Goal: Check status: Check status

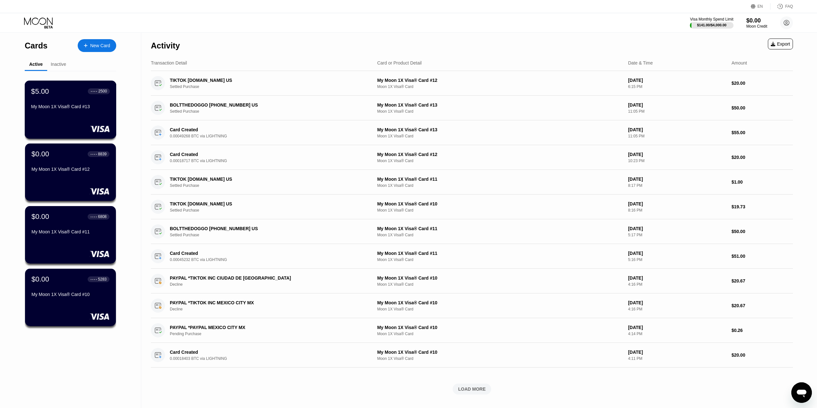
click at [68, 109] on div "My Moon 1X Visa® Card #13" at bounding box center [70, 106] width 79 height 5
click at [72, 103] on div "$5.00 ● ● ● ● 2500 My Moon 1X Visa® Card #13" at bounding box center [70, 99] width 79 height 25
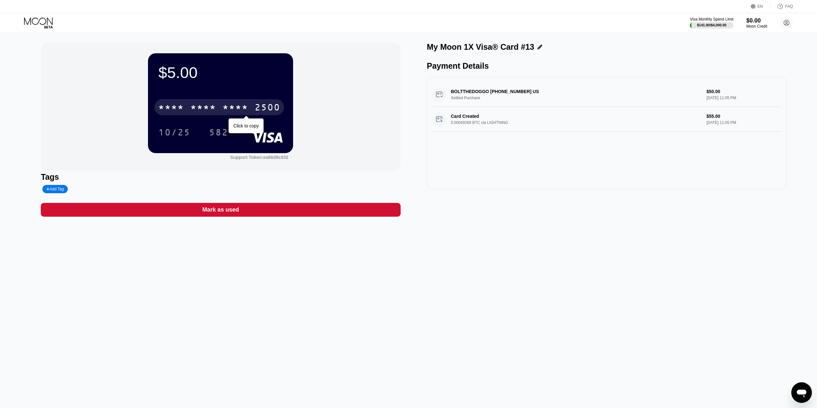
click at [229, 104] on div "* * * *" at bounding box center [235, 108] width 26 height 10
